Goal: Answer question/provide support: Share knowledge or assist other users

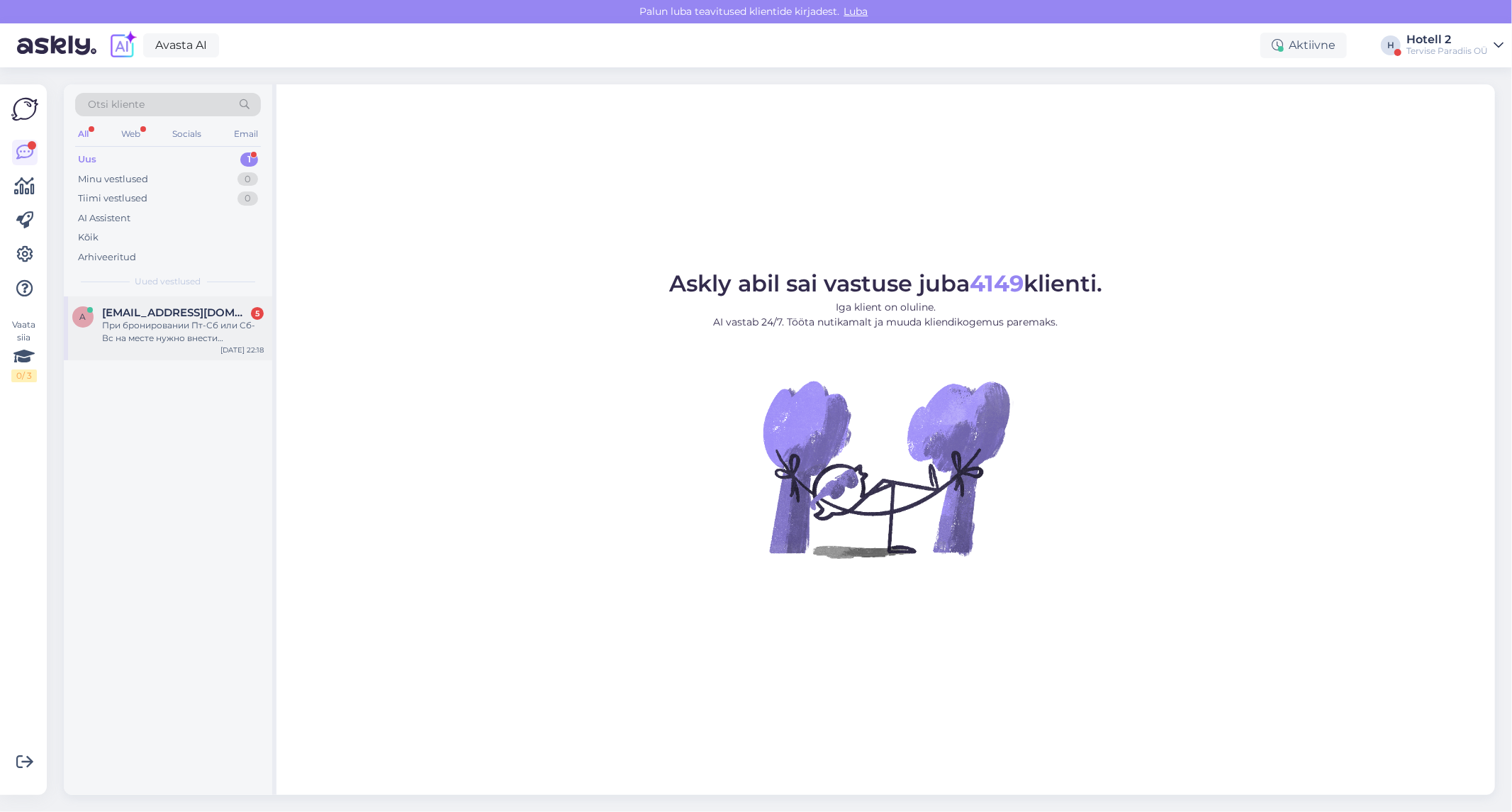
click at [181, 328] on div "При бронировании Пт-Сб или Сб-Вс на месте нужно внести дополнительную плату 15€." at bounding box center [183, 331] width 162 height 25
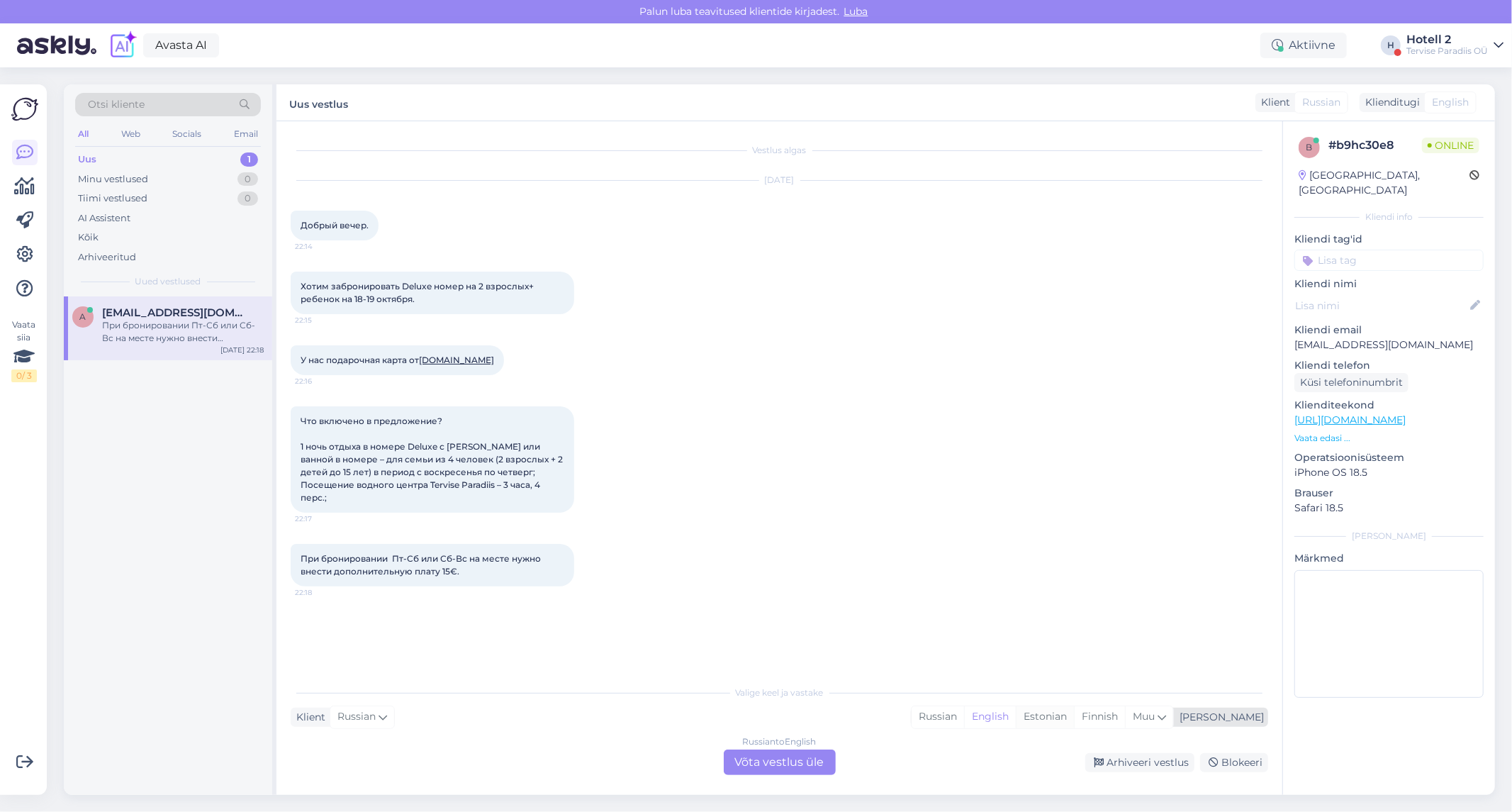
click at [1074, 720] on div "Estonian" at bounding box center [1045, 716] width 58 height 21
click at [812, 768] on div "Russian to Estonian Võta vestlus üle" at bounding box center [779, 761] width 112 height 25
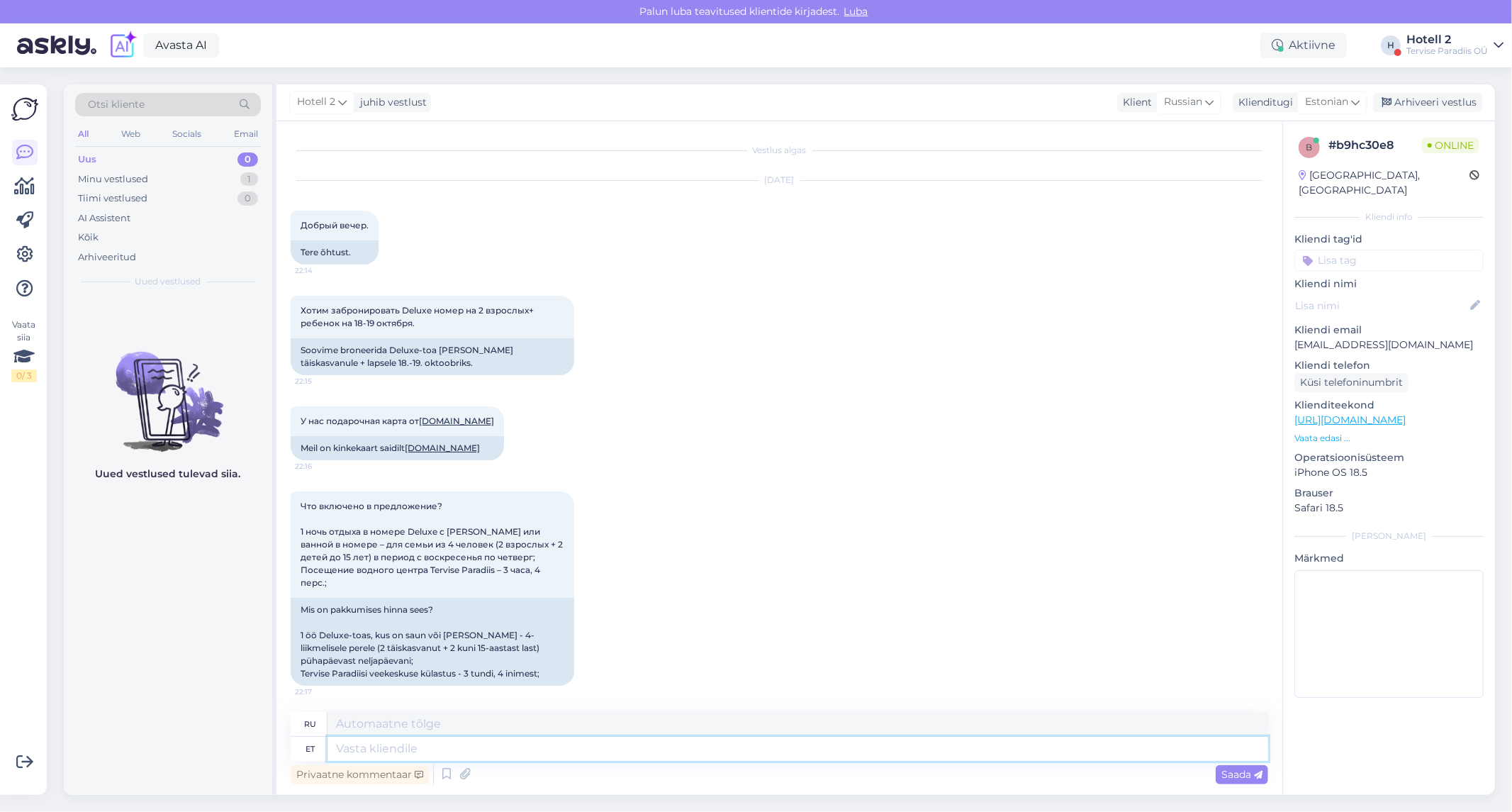
click at [450, 744] on textarea at bounding box center [797, 748] width 940 height 24
type textarea "Te"
type textarea "Т"
type textarea "Tere!"
type textarea "Привет"
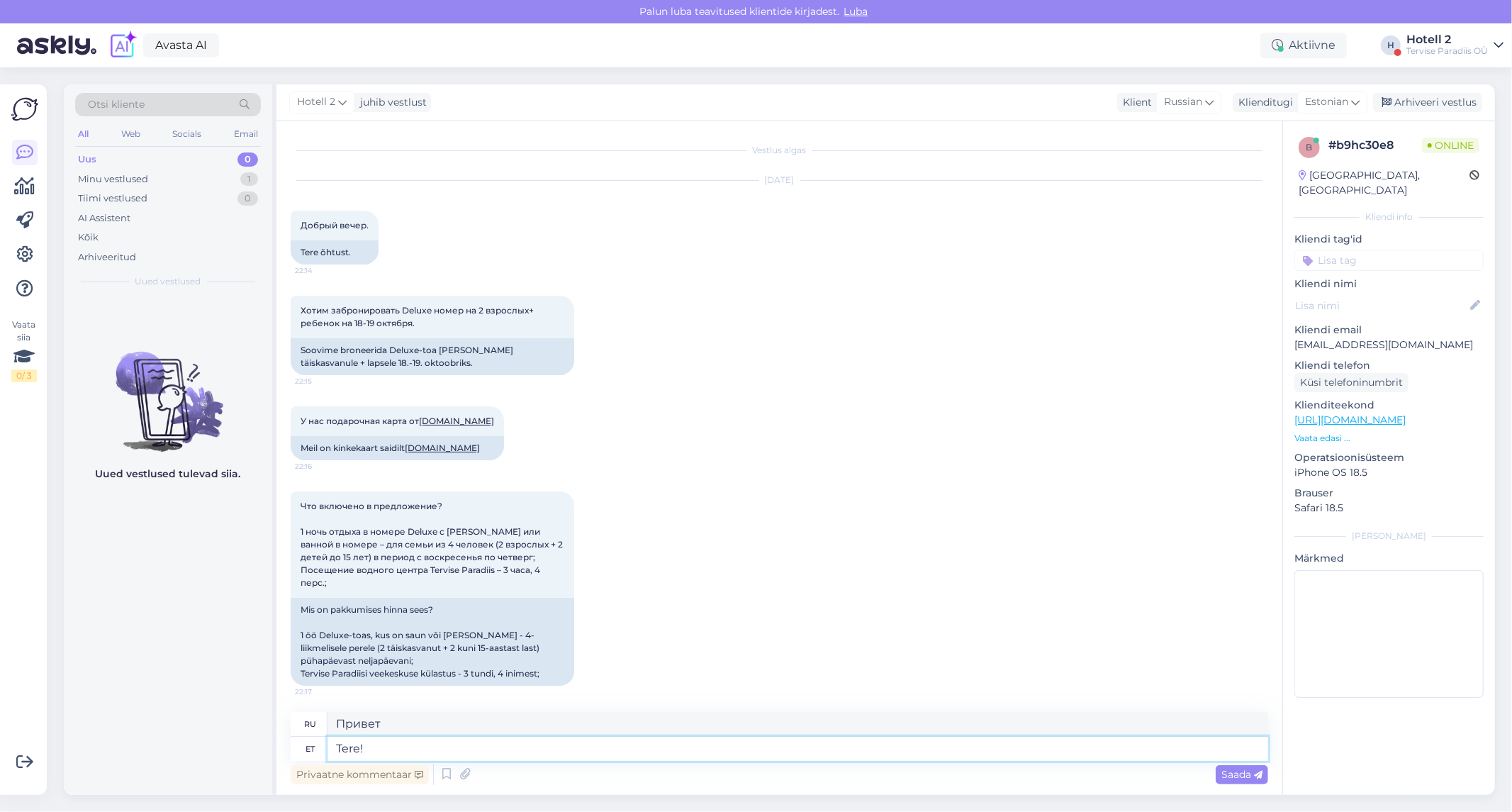
type textarea "Tere!"
type textarea "Привет!"
type textarea "Tere! Kui s"
type textarea "Привет! Если"
type textarea "Tere! Kui soovite t"
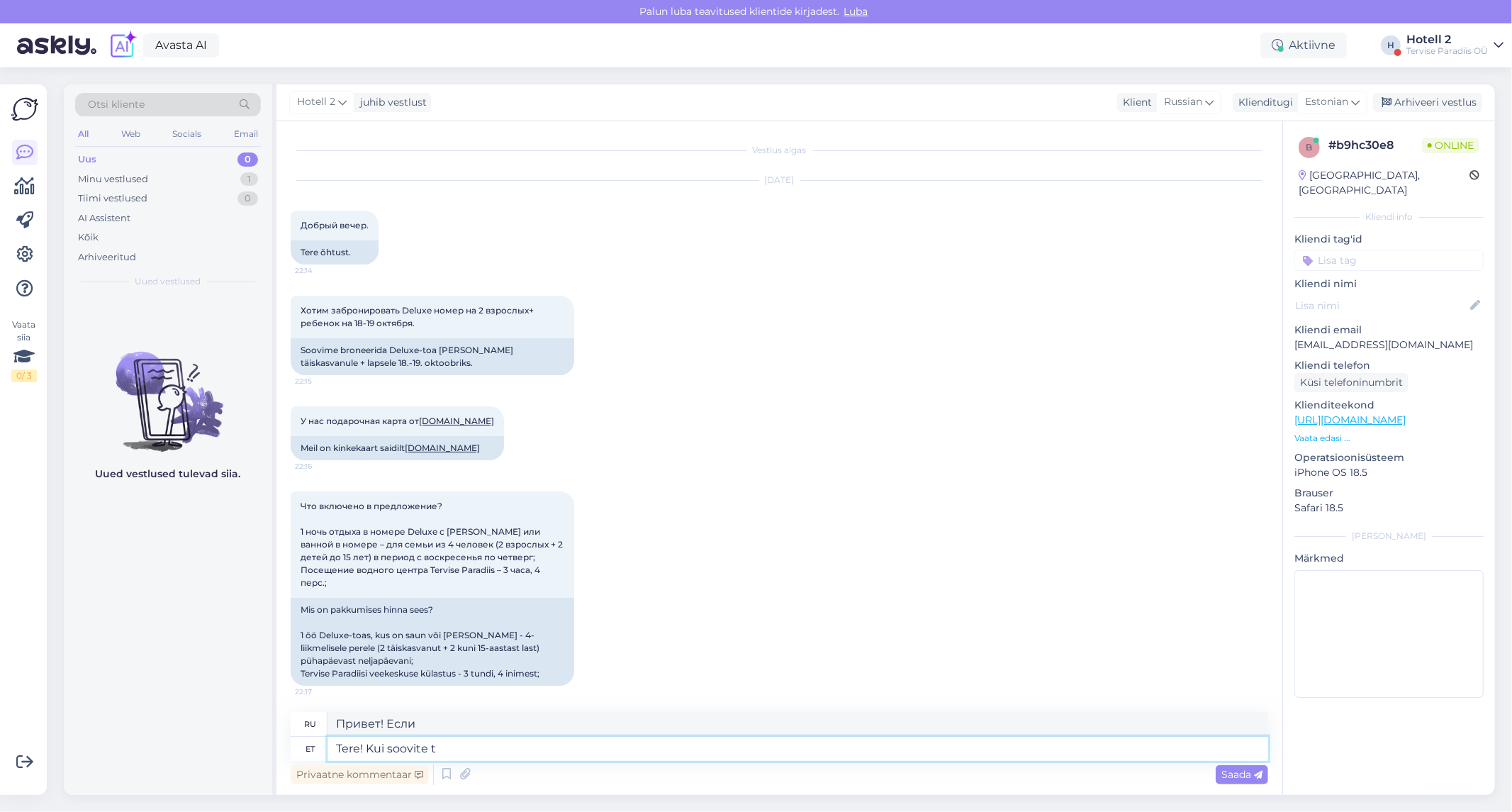
type textarea "Привет! Если хочешь"
type textarea "Tere! Kui soovite teha"
type textarea "Привет! Если хочешь сделать"
type textarea "Tere! Kui soovite teha broneeringut"
type textarea "Здравствуйте! Если вы хотите забронировать"
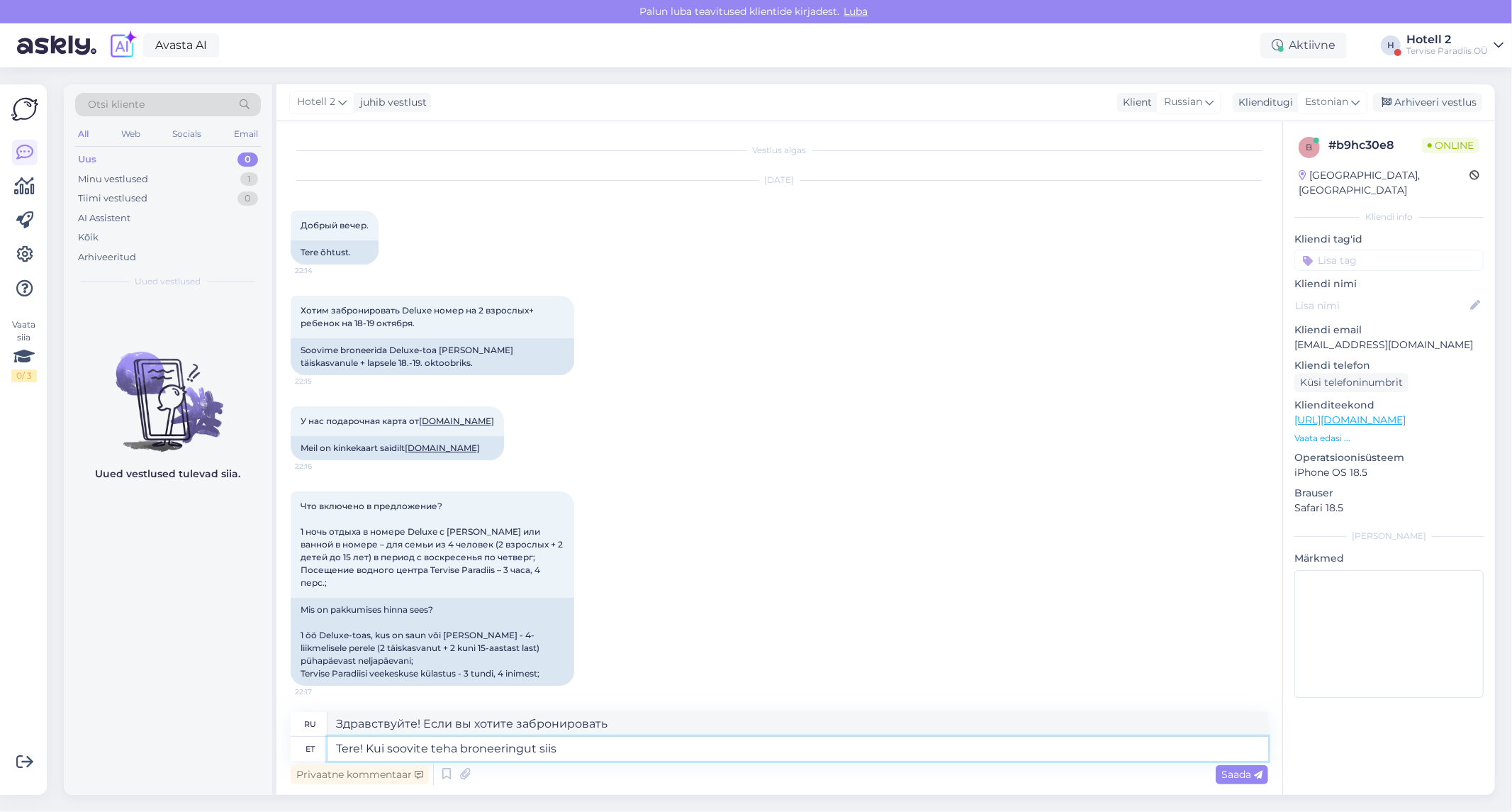
type textarea "Tere! Kui soovite teha broneeringut siis k"
type textarea "Здравствуйте! Если хотите забронировать,"
type textarea "Tere! Kui soovite teha broneeringut siis kirjutage s"
type textarea "Здравствуйте! Если хотите забронировать, напишите."
type textarea "Tere! Kui soovite teha broneeringut siis kirjutage sales"
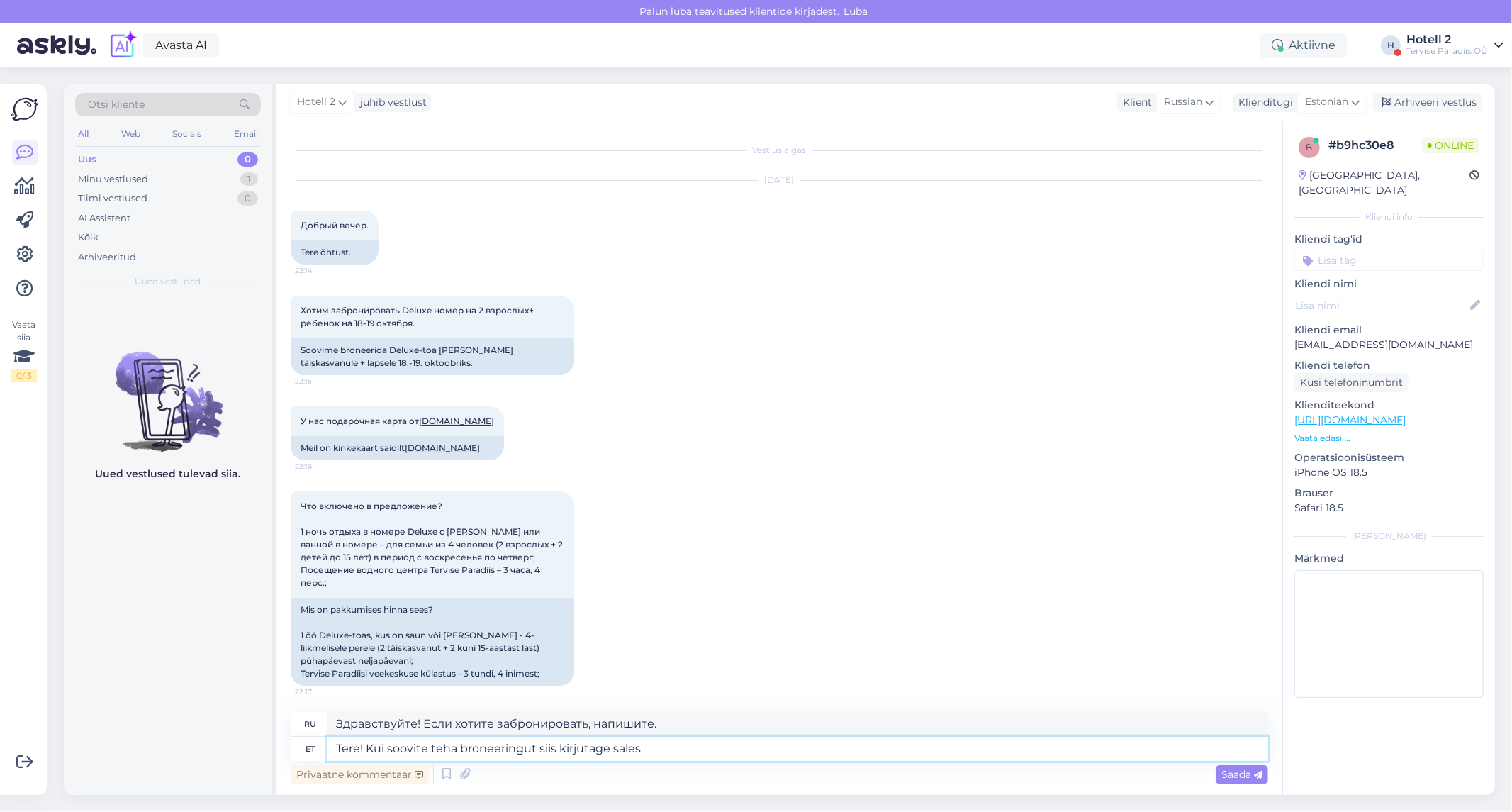
type textarea "Здравствуйте! Если хотите забронировать, напишите в отдел продаж."
type textarea "Tere! Kui soovite teha broneeringut siis kirjutage [EMAIL_ADDRESS][DOMAIN_NAME]"
type textarea "Здравствуйте! Если хотите забронировать, напишите на [EMAIL_ADDRESS][DOMAIN_NAM…"
type textarea "Tere! Kui soovite teha broneeringut siis kirjutage [EMAIL_ADDRESS][DOMAIN_NAME]…"
type textarea "Здравствуйте! Если хотите забронировать, напишите на [EMAIL_ADDRESS][DOMAIN_NAM…"
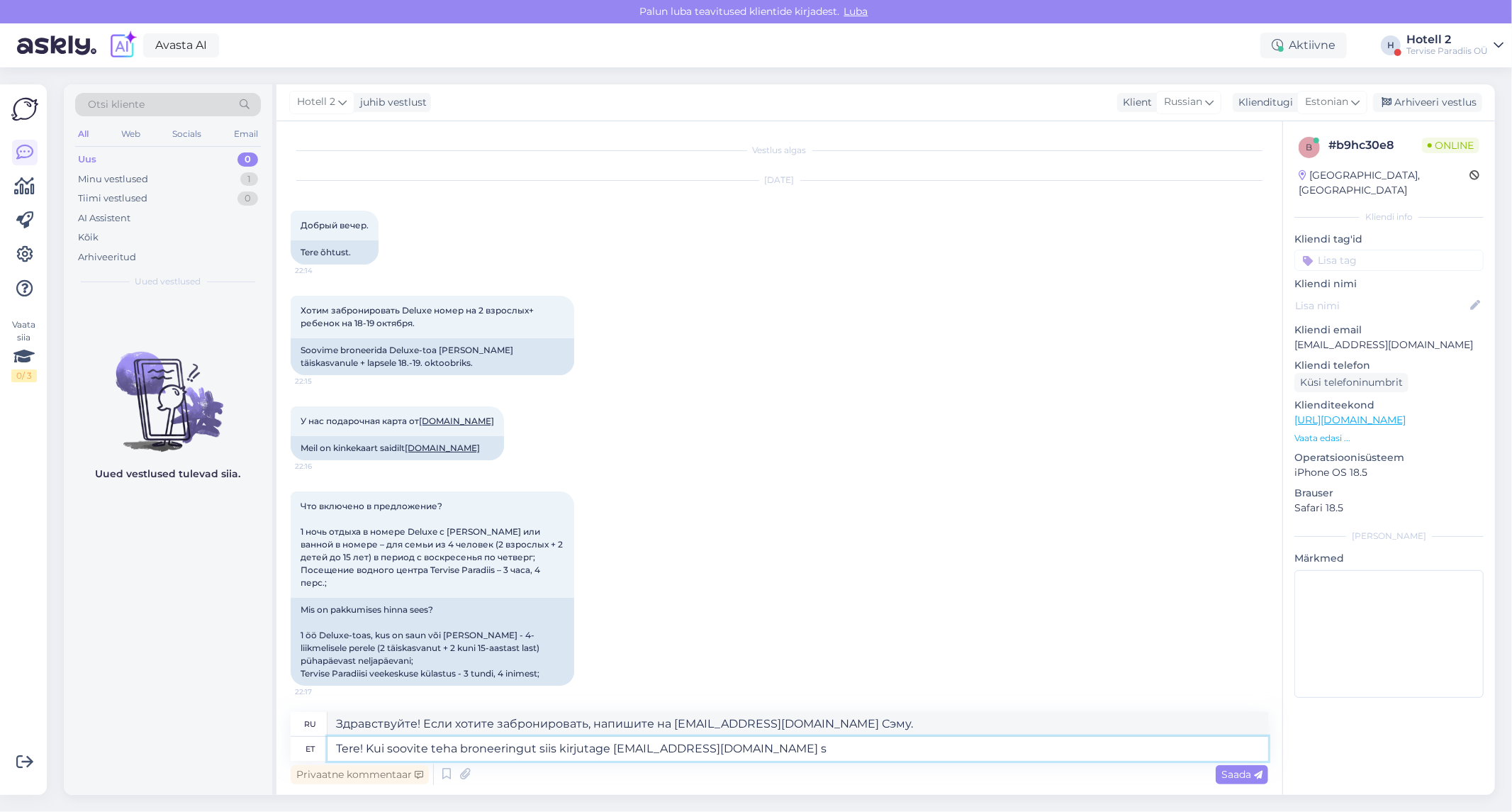
type textarea "Tere! Kui soovite teha broneeringut siis kirjutage [EMAIL_ADDRESS][DOMAIN_NAME]"
type textarea "Здравствуйте! Если хотите забронировать, напишите на [EMAIL_ADDRESS][DOMAIN_NAM…"
type textarea "Tere! Kui soovite teha broneeringut siis kirjutage [EMAIL_ADDRESS][DOMAIN_NAME]"
click at [1228, 768] on span "Saada" at bounding box center [1241, 774] width 41 height 13
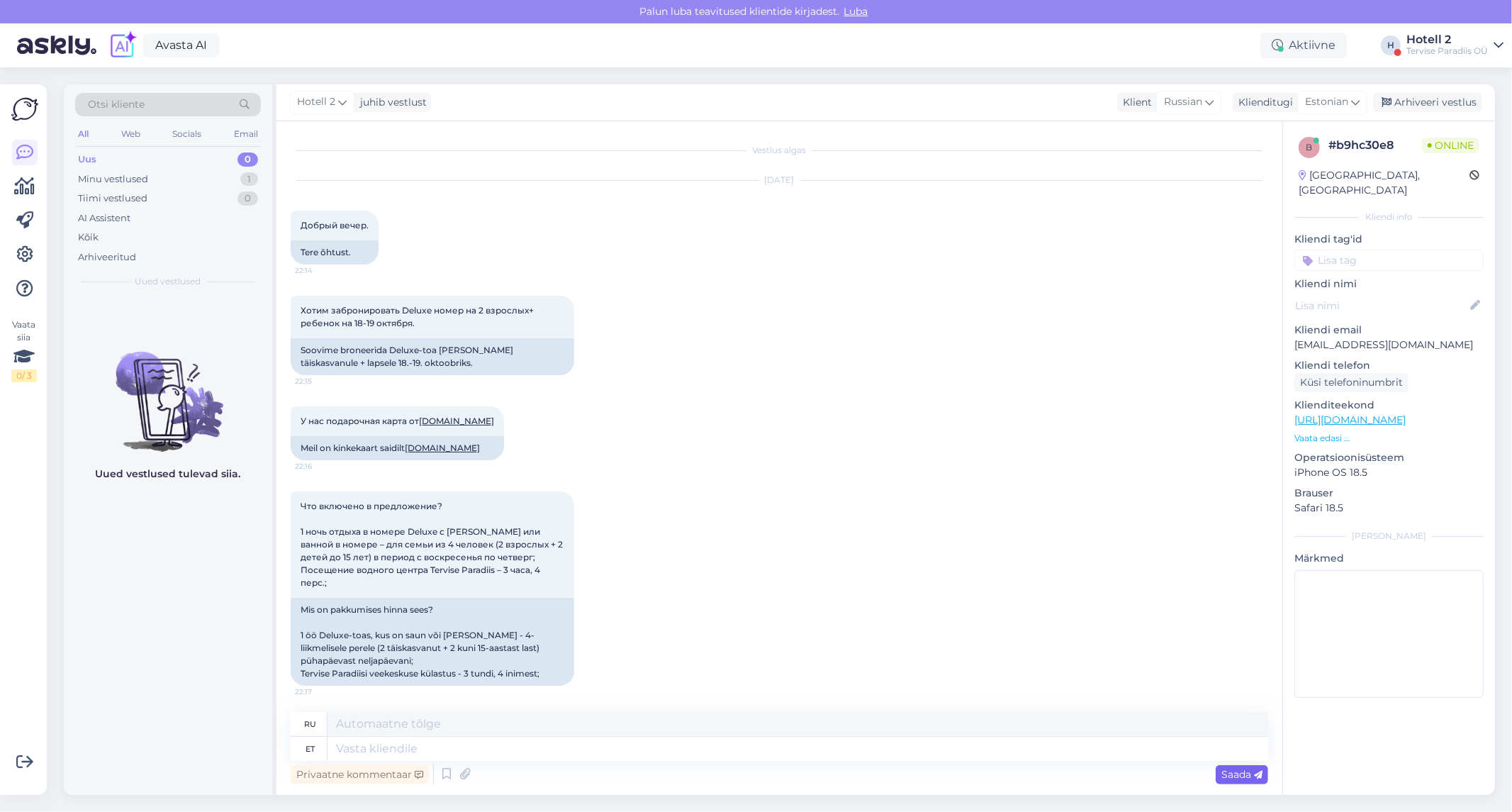
scroll to position [222, 0]
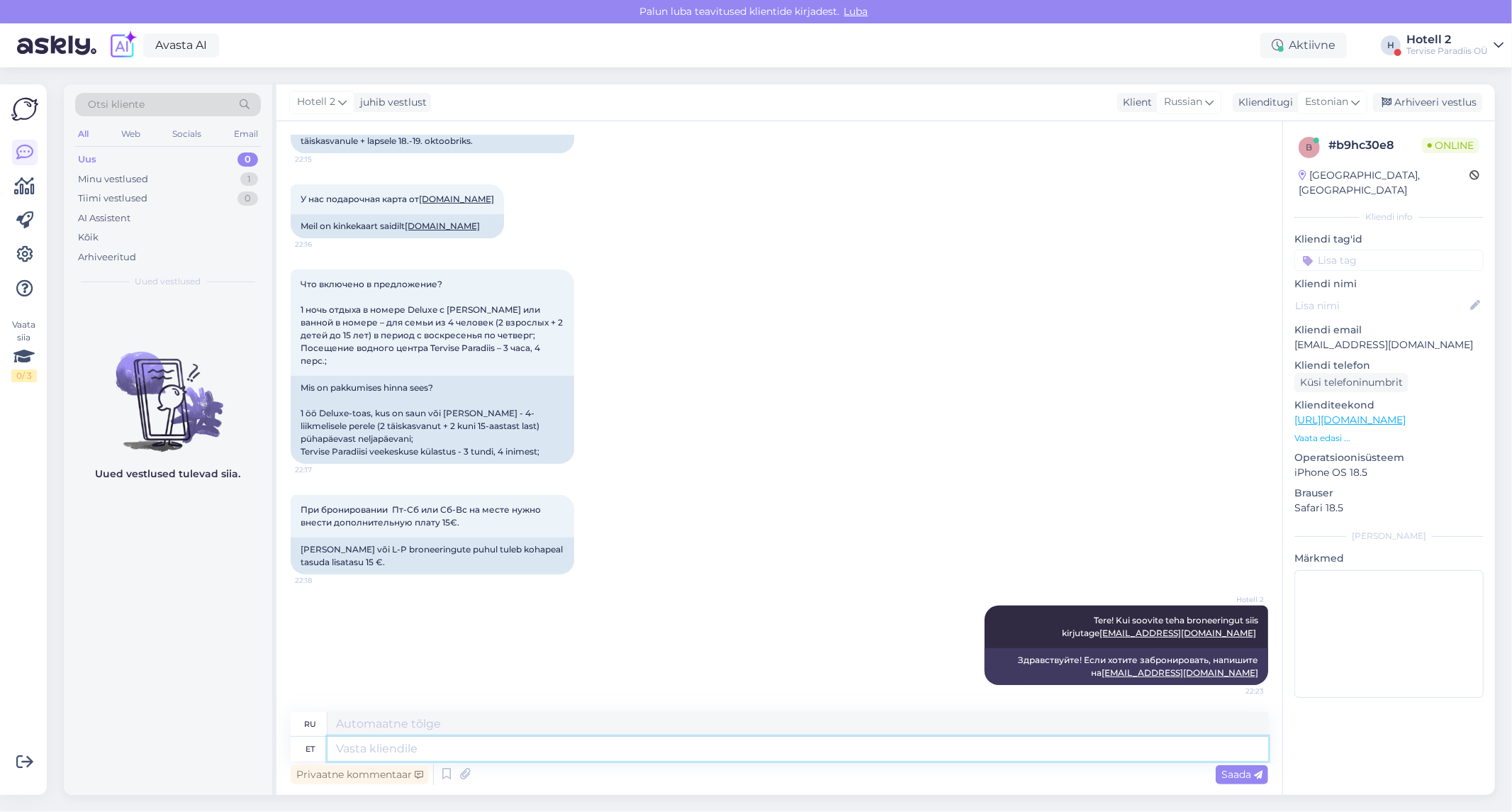
click at [598, 747] on textarea at bounding box center [797, 748] width 940 height 24
type textarea "[PERSON_NAME]"
type textarea "Если"
type textarea "Kui broneerite"
type textarea "Когда вы бронируете"
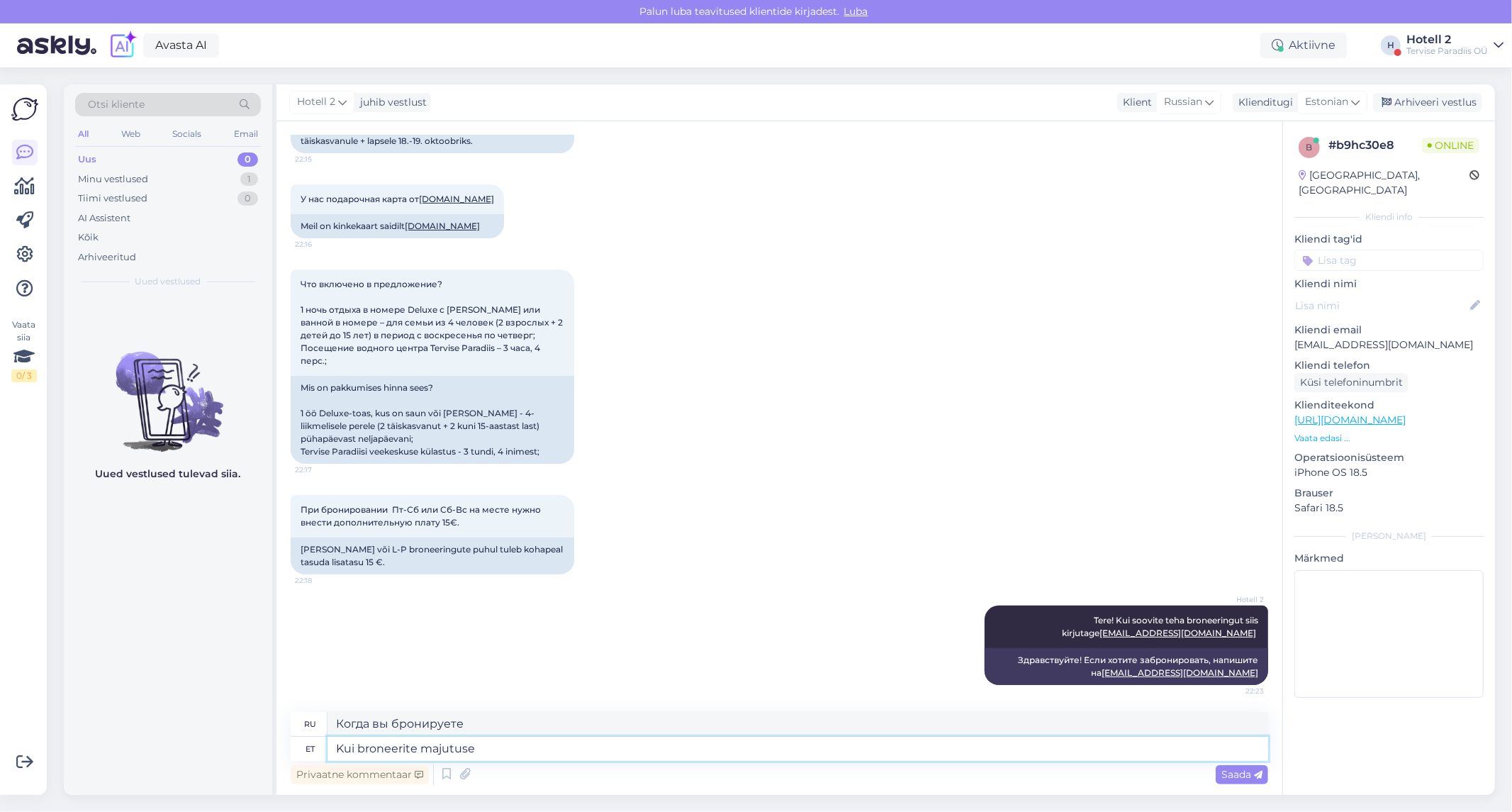
type textarea "Kui broneerite majutuse"
type textarea "При бронировании проживания"
type textarea "Kui broneerite majutuse on t"
type textarea "Если вы бронируете размещение,"
type textarea "Kui broneerite majutuse on teile h"
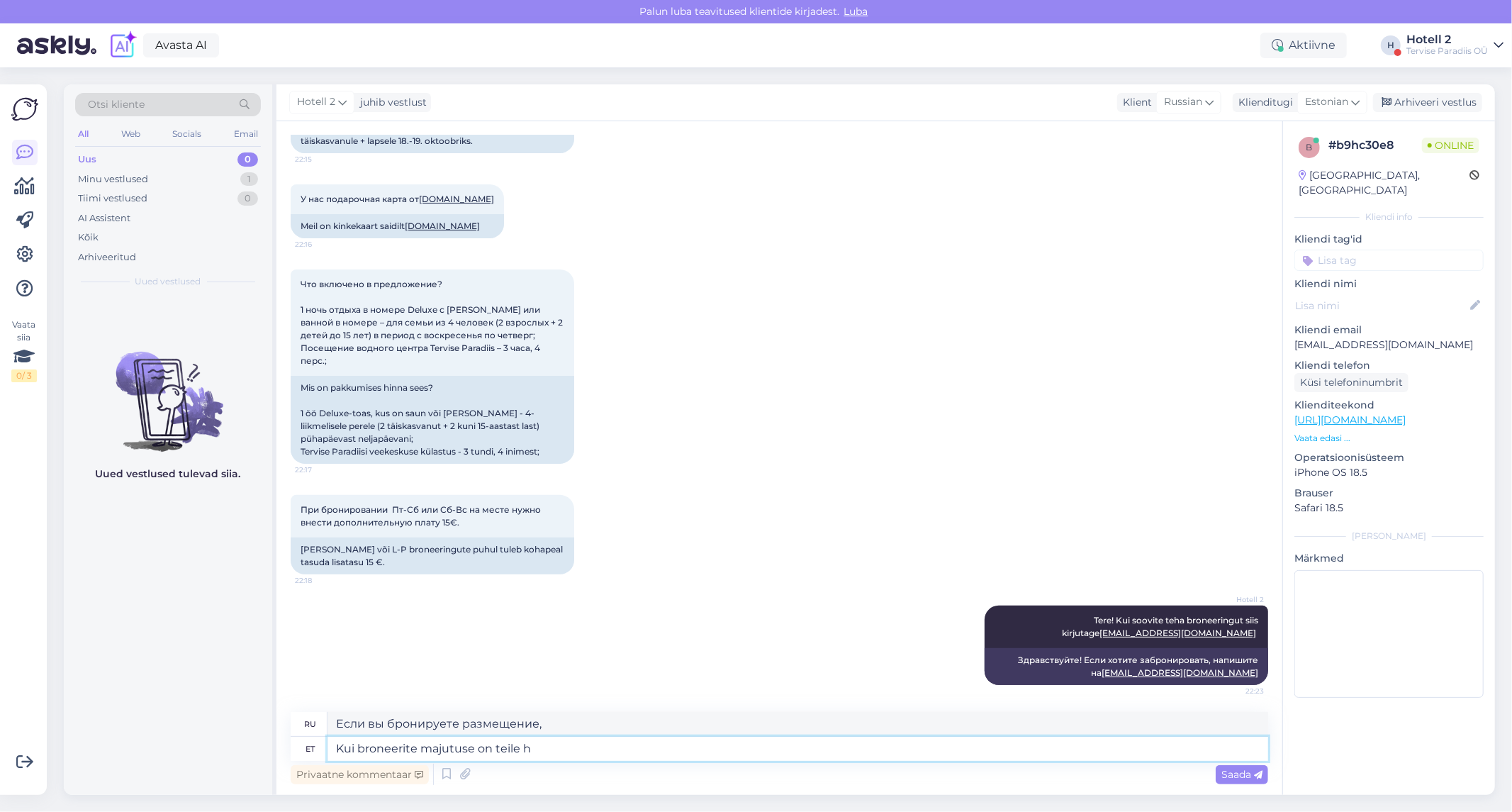
type textarea "Когда вы бронируете размещение, вы"
type textarea "Kui broneerite majutuse on teile hinna s"
type textarea "При бронировании проживания с вас будет взиматься плата."
type textarea "Kui broneerite majutuse on teile hinna sees h"
type textarea "При бронировании проживания оно включено в стоимость."
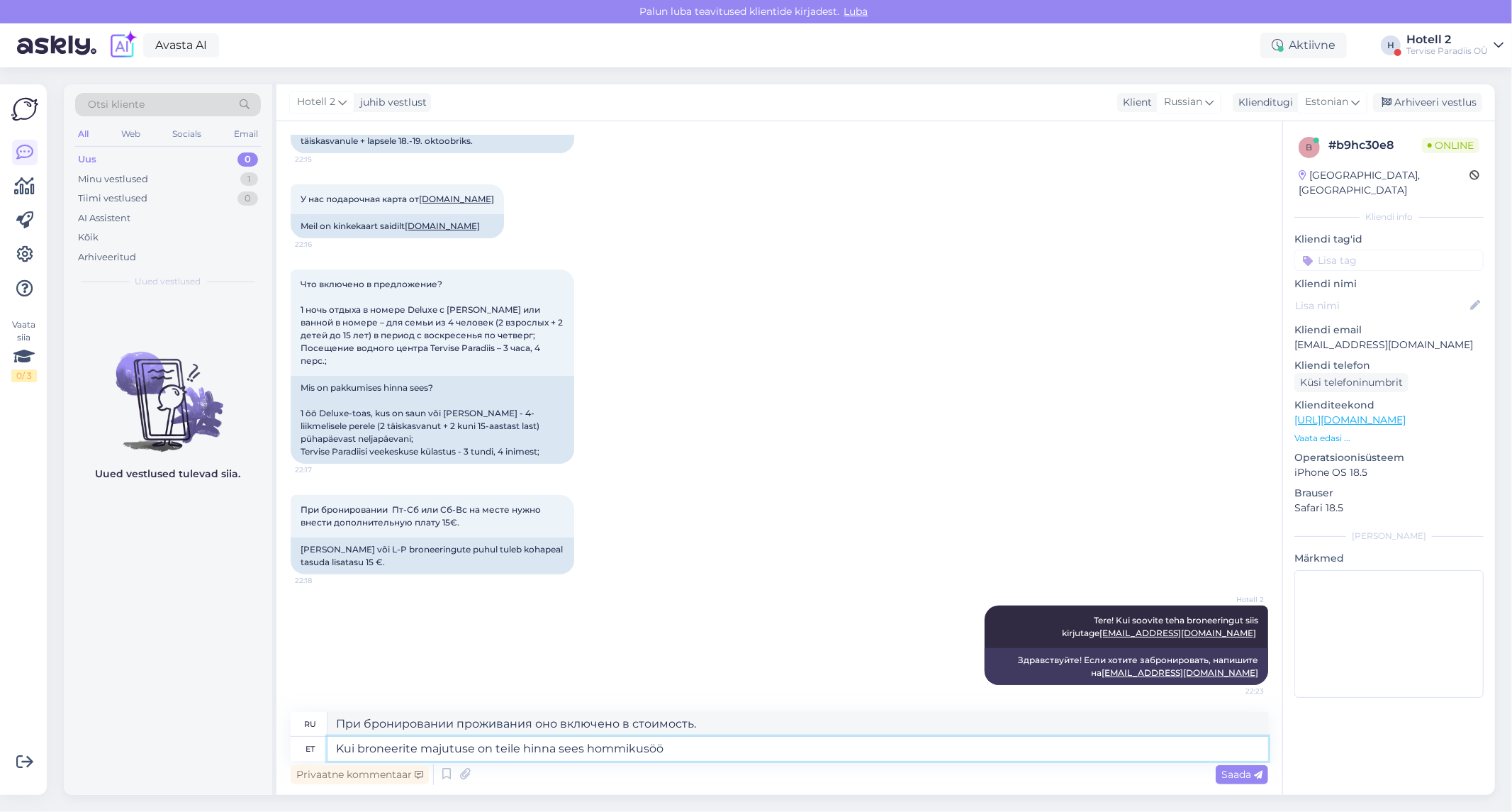
type textarea "Kui broneerite majutuse on teile hinna sees hommikusöök"
type textarea "При бронировании проживания завтрак включен в стоимость."
type textarea "Kui broneerite majutuse on teile hinna sees hommikusöök, veepargi"
type textarea "При бронировании проживания, завтрака, посещения аквапарка и"
type textarea "Kui broneerite majutuse on teile hinna sees hommikusöök, veepargi ja"
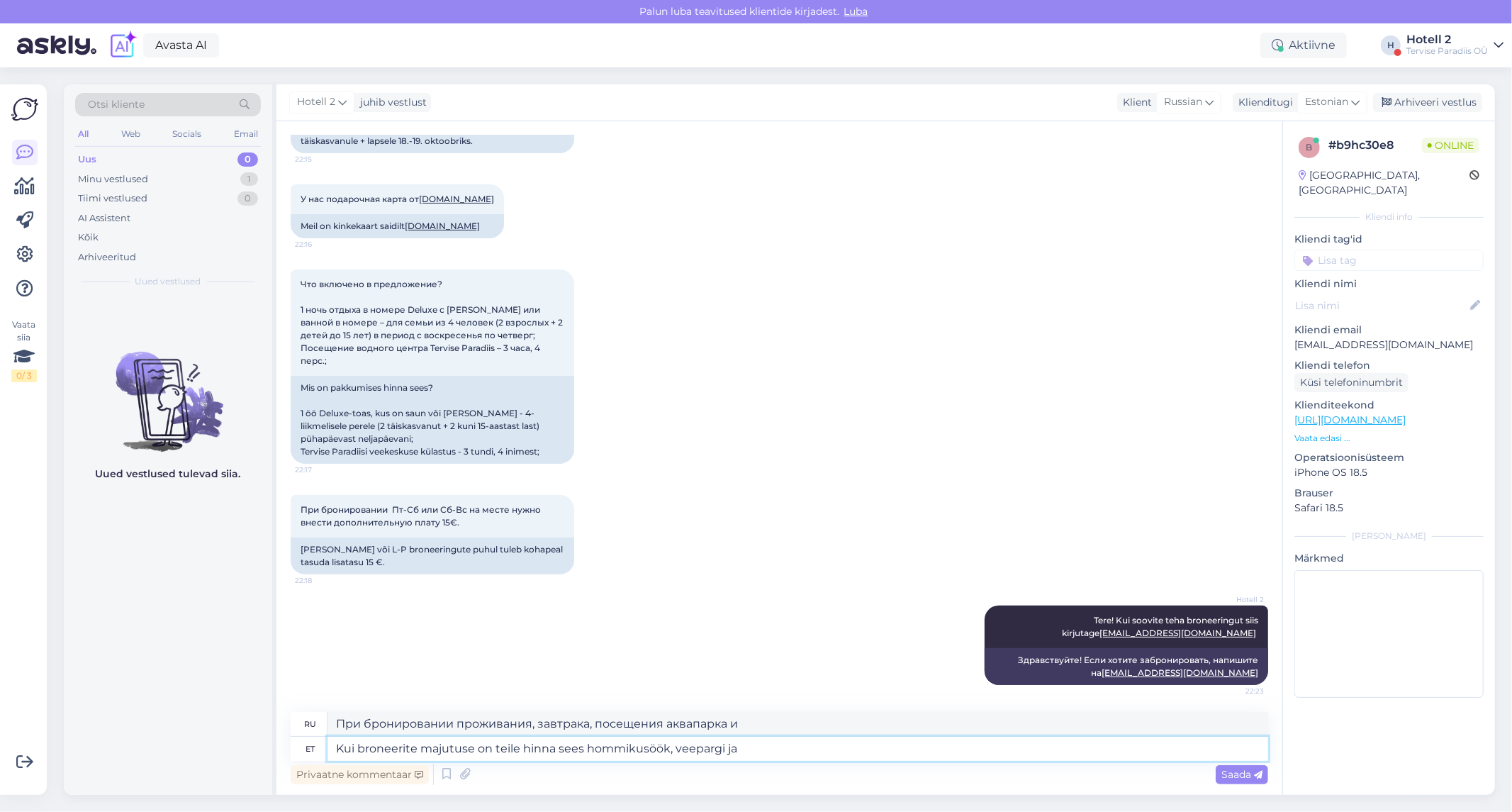
type textarea "При бронировании проживания, завтрака, аквапарка и"
type textarea "Kui broneerite majutuse on teile hinna sees hommikusöök, veepargi ja spa"
type textarea "При бронировании проживания в стоимость включены завтрак, аквапарк и спа-центр."
type textarea "Kui broneerite majutuse on teile hinna sees hommikusöök, veepargi ja spa külast…"
type textarea "При бронировании проживания в стоимость включены завтрак, посещение аквапарка и…"
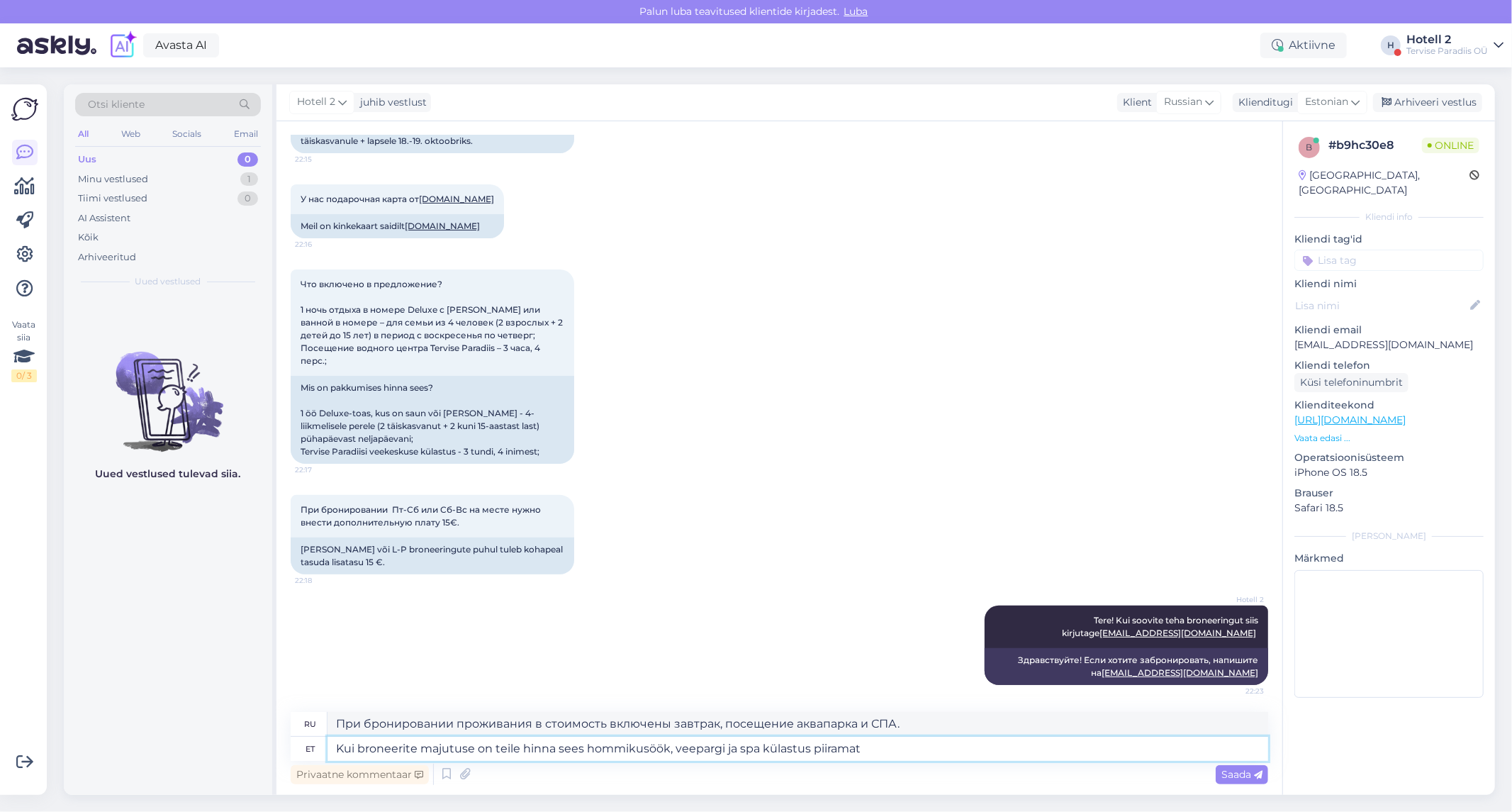
type textarea "Kui broneerite majutuse on teile hinna sees hommikusöök, veepargi ja spa külast…"
type textarea "При бронировании проживания в стоимость включены завтрак, неограниченное посеще…"
click at [671, 753] on textarea "Kui broneerite majutuse on teile hinna sees hommikusöök, veepargi ja spa külast…" at bounding box center [797, 748] width 940 height 24
type textarea "Kui broneerite majutuse on teile hinna sees hommikusöök ning ka veepargi ja spa…"
type textarea "При бронировании проживания в стоимость включен завтрак, а также неограниченный…"
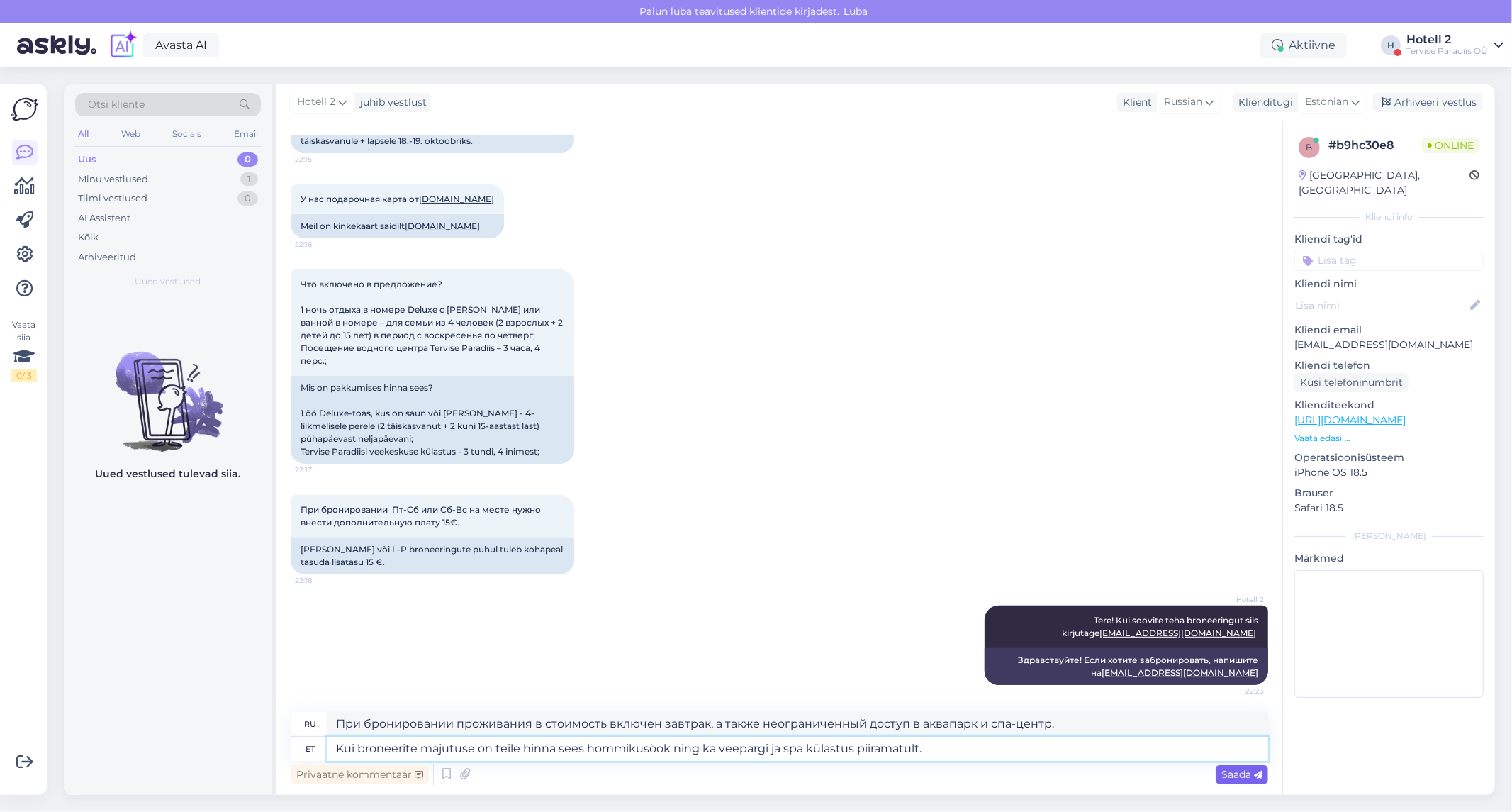
type textarea "Kui broneerite majutuse on teile hinna sees hommikusöök ning ka veepargi ja spa…"
click at [1228, 774] on span "Saada" at bounding box center [1241, 774] width 41 height 13
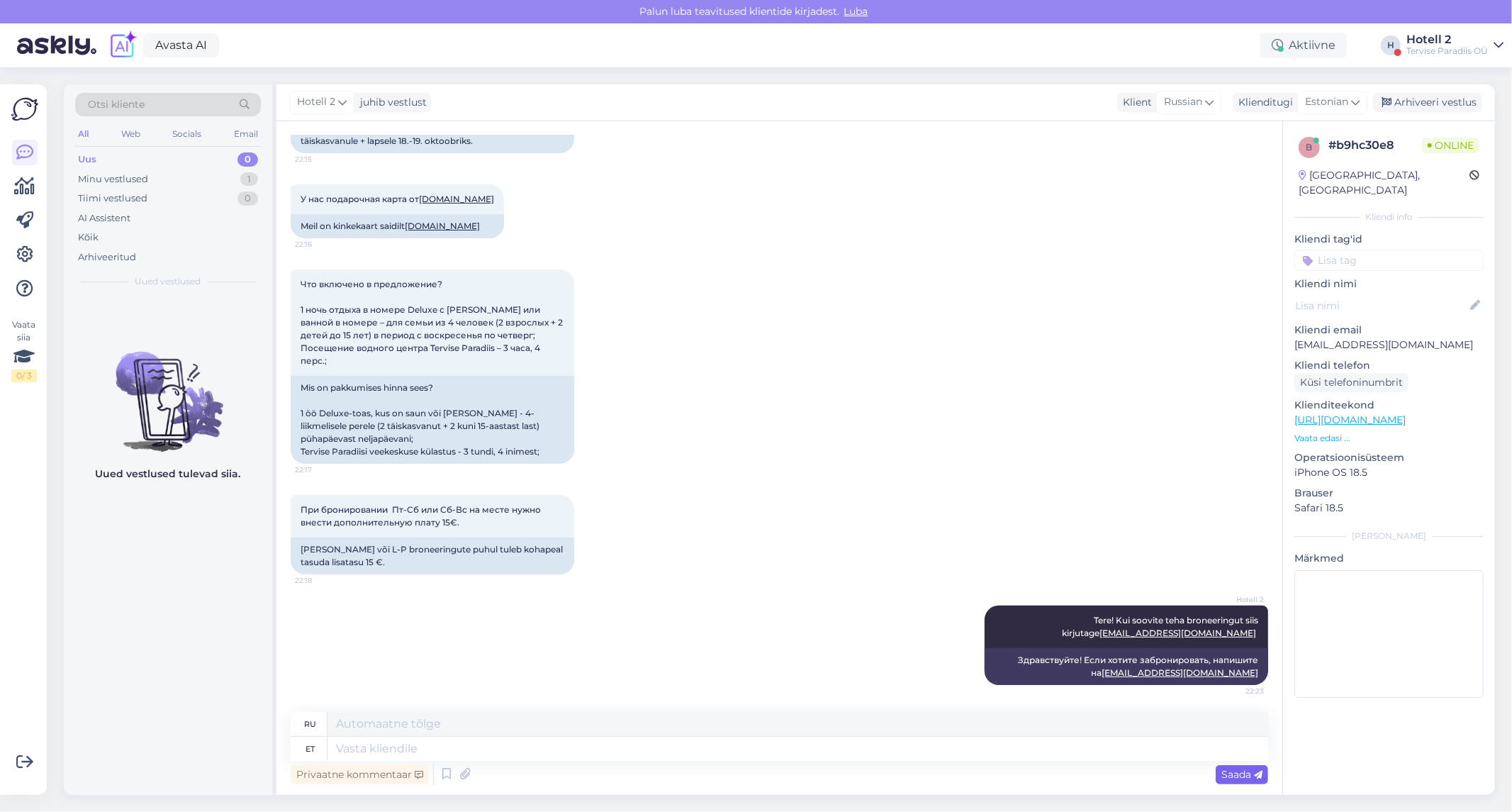
scroll to position [345, 0]
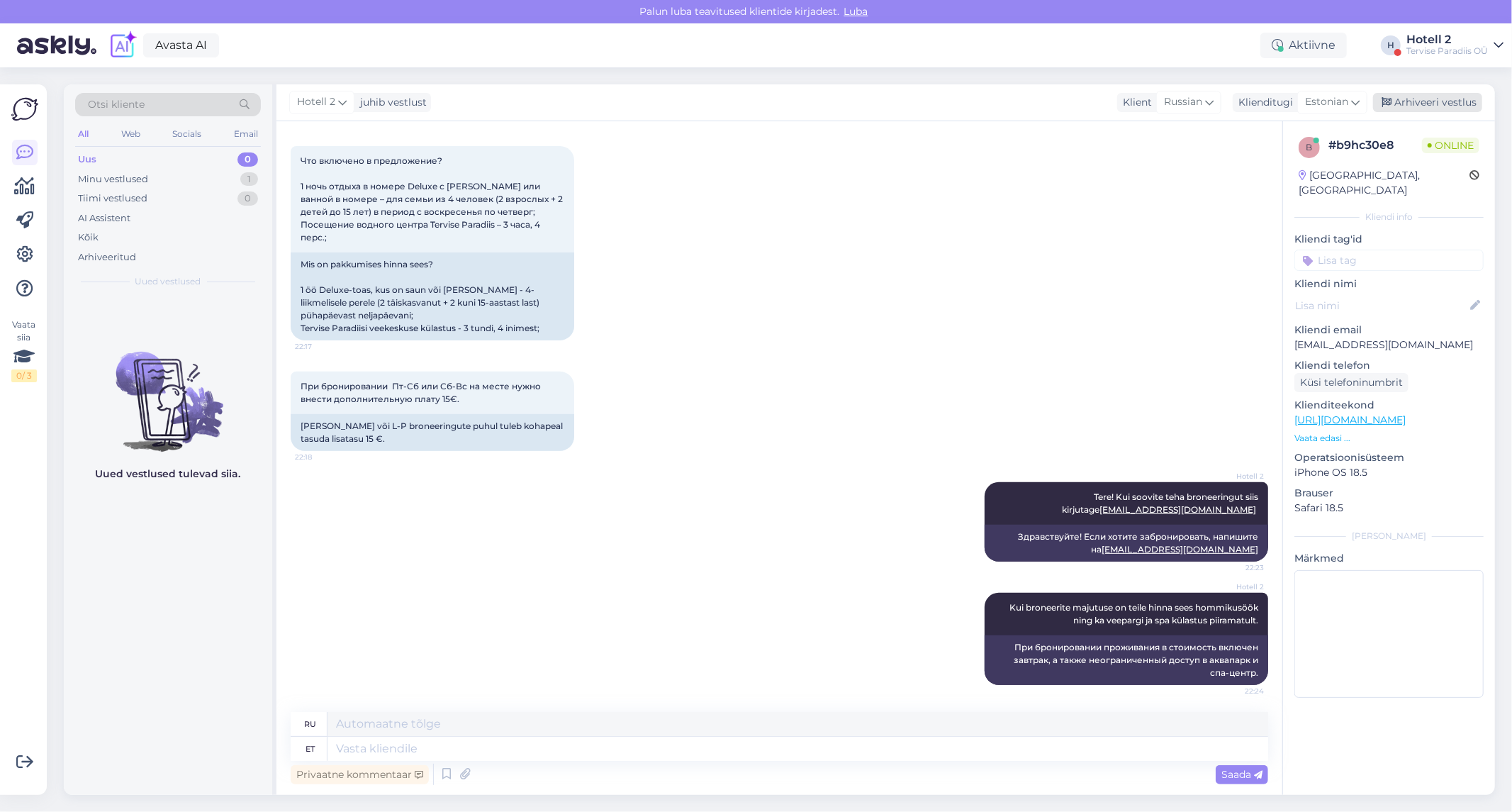
click at [1410, 108] on div "Arhiveeri vestlus" at bounding box center [1428, 102] width 109 height 19
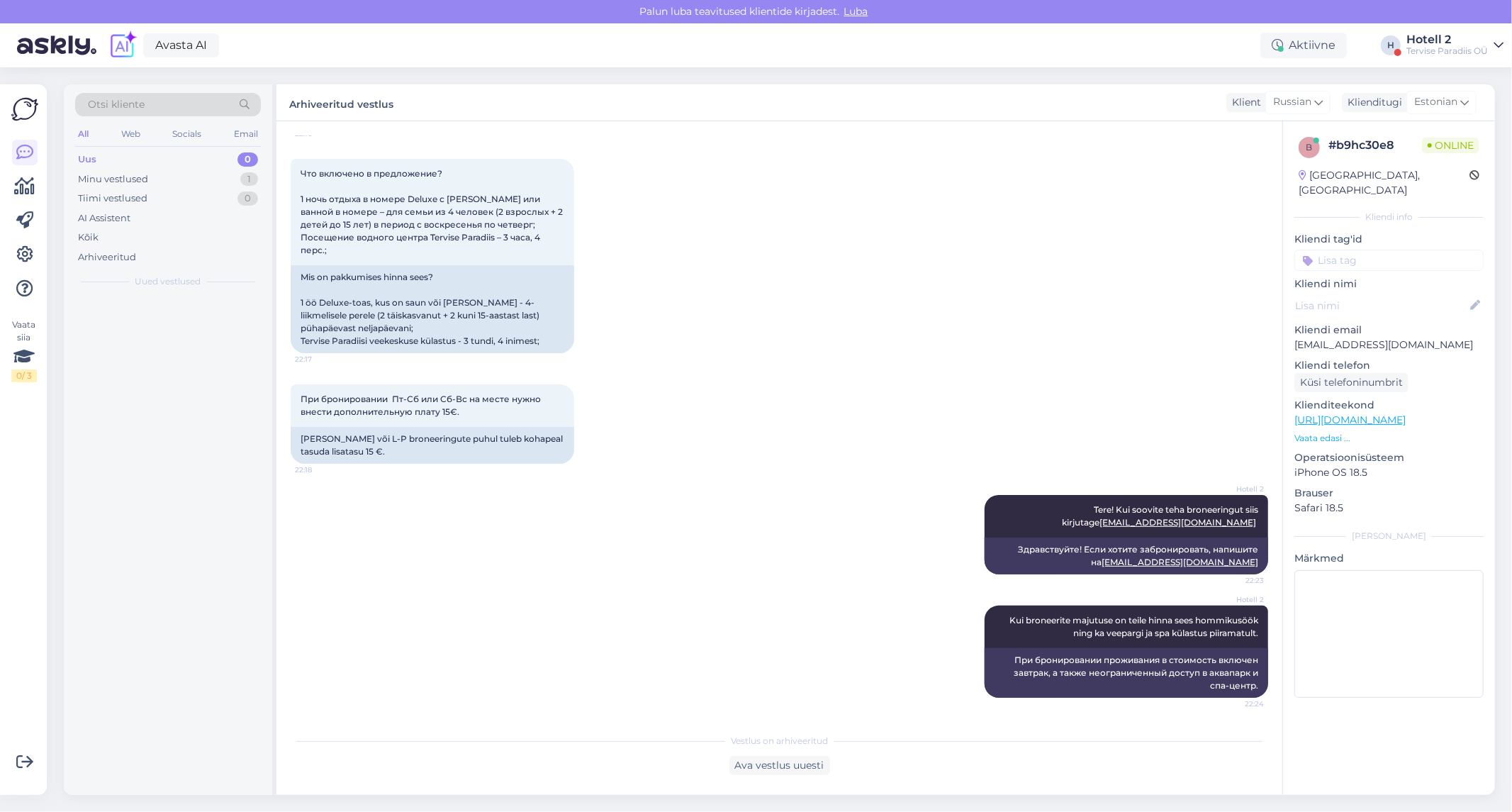
scroll to position [331, 0]
